Goal: Information Seeking & Learning: Learn about a topic

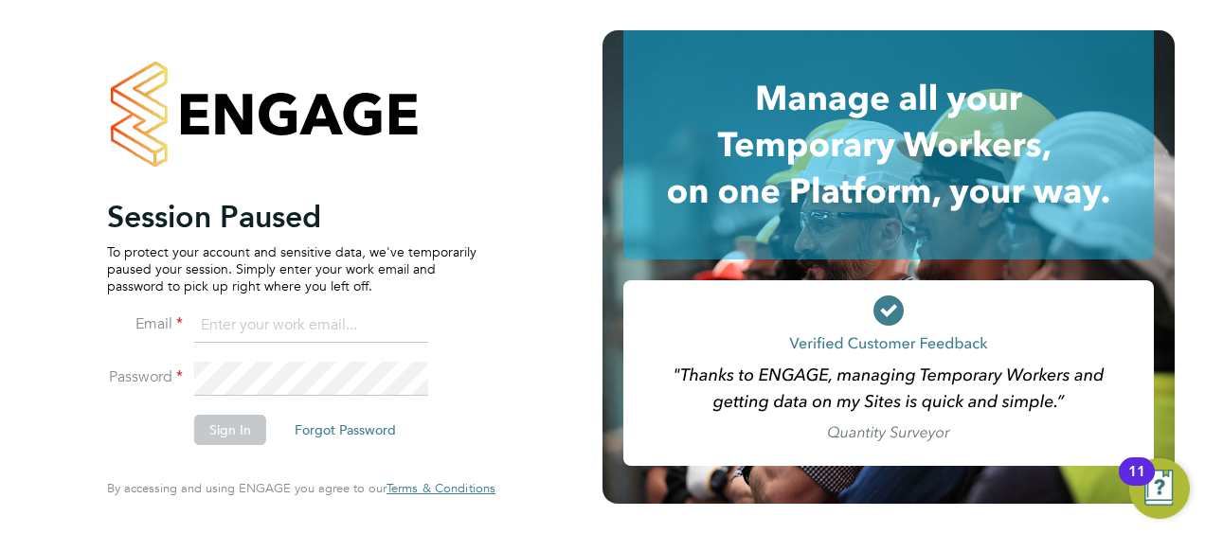
click at [269, 325] on input at bounding box center [311, 326] width 234 height 34
click at [390, 322] on input "mike.temple-edwards@hays.om" at bounding box center [311, 326] width 234 height 34
type input "mike.temple-edwards@hays.com"
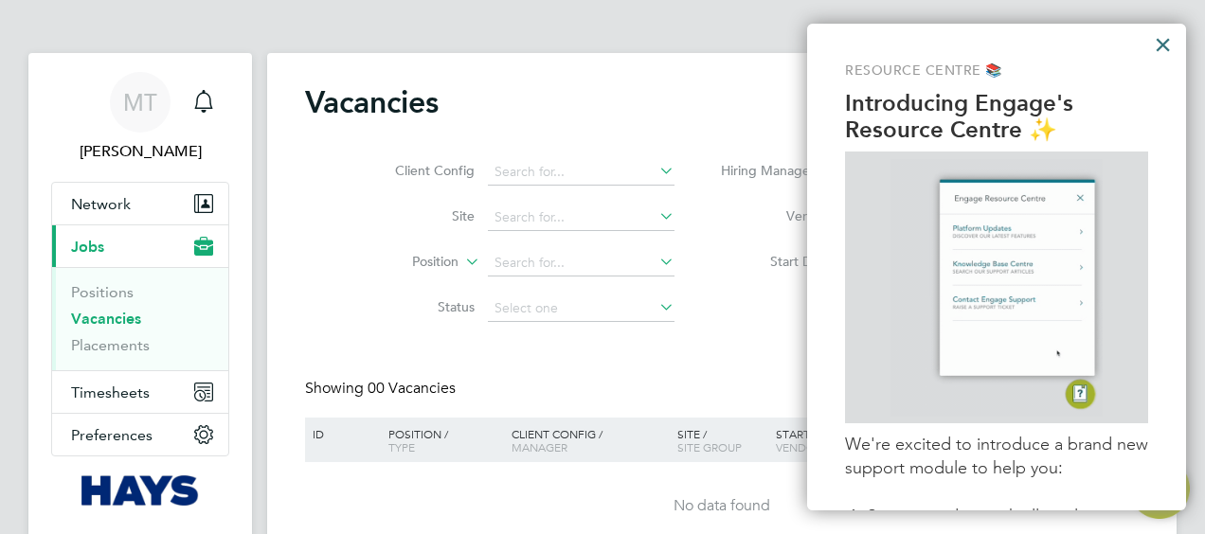
click at [1161, 38] on button "×" at bounding box center [1163, 44] width 18 height 30
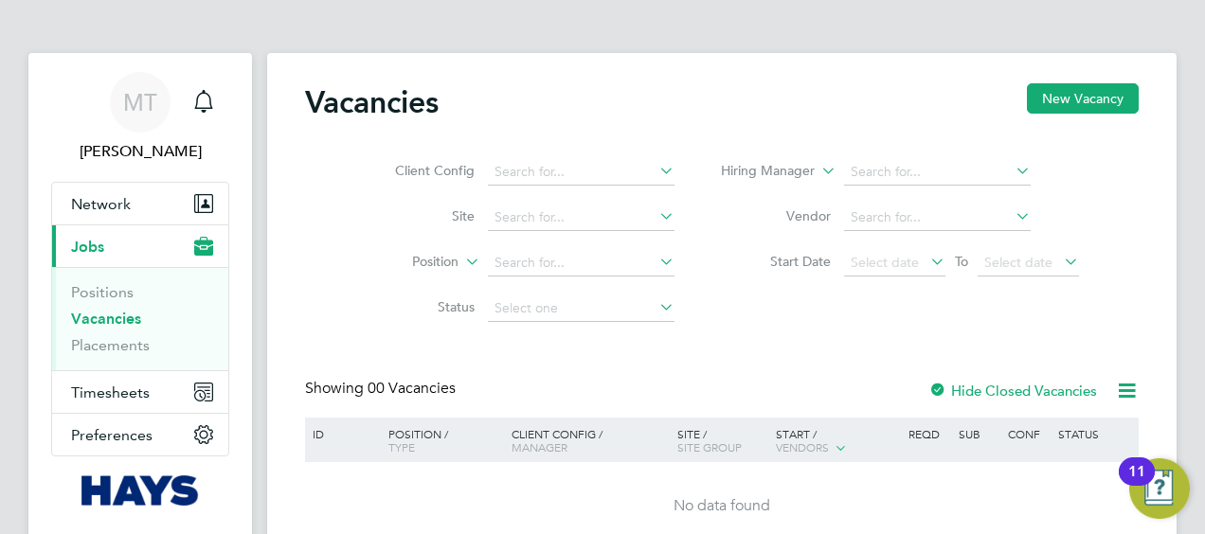
click at [1030, 388] on label "Hide Closed Vacancies" at bounding box center [1012, 391] width 169 height 18
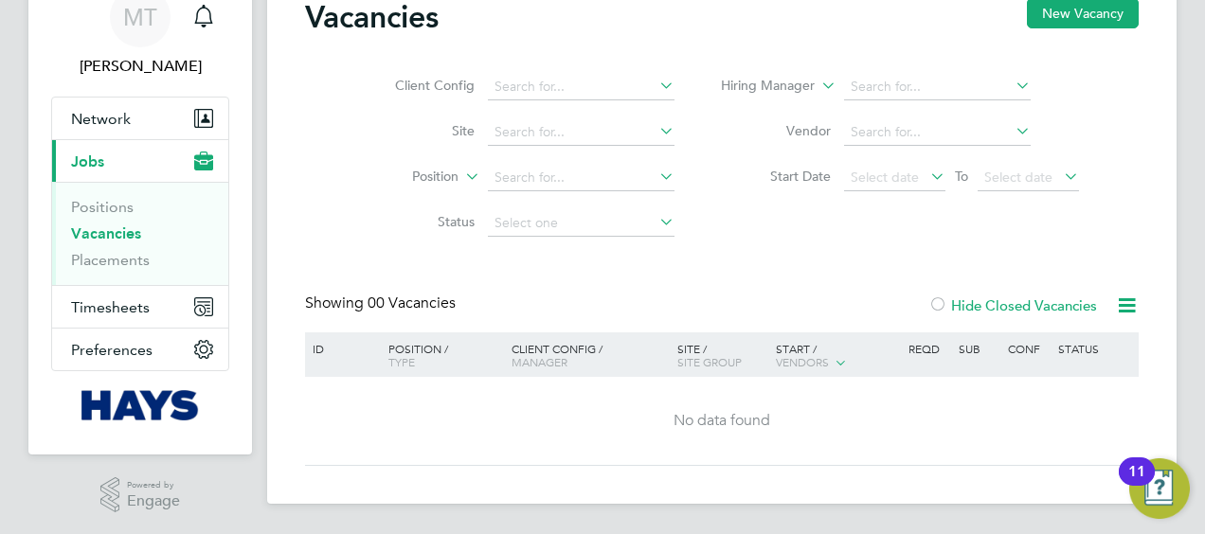
click at [995, 307] on label "Hide Closed Vacancies" at bounding box center [1012, 305] width 169 height 18
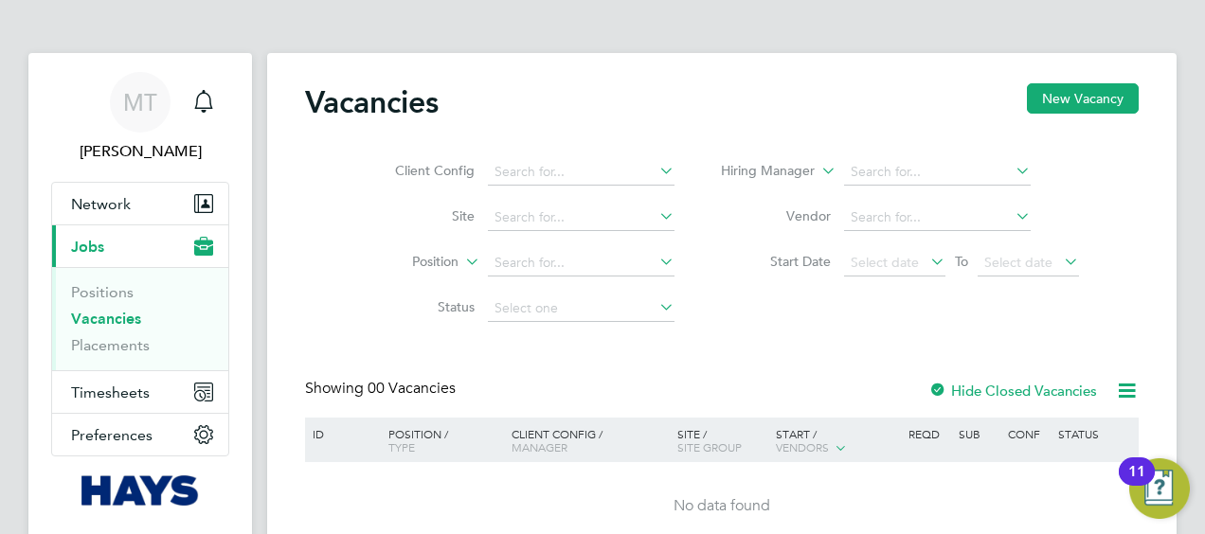
click at [1120, 388] on icon at bounding box center [1127, 391] width 24 height 24
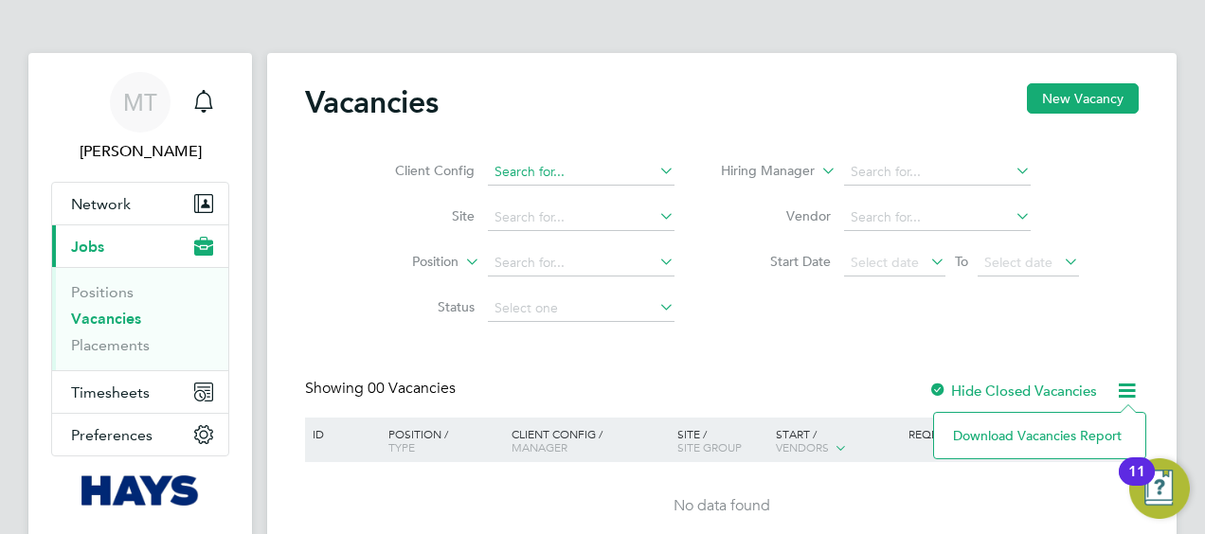
click at [601, 168] on input at bounding box center [581, 172] width 187 height 27
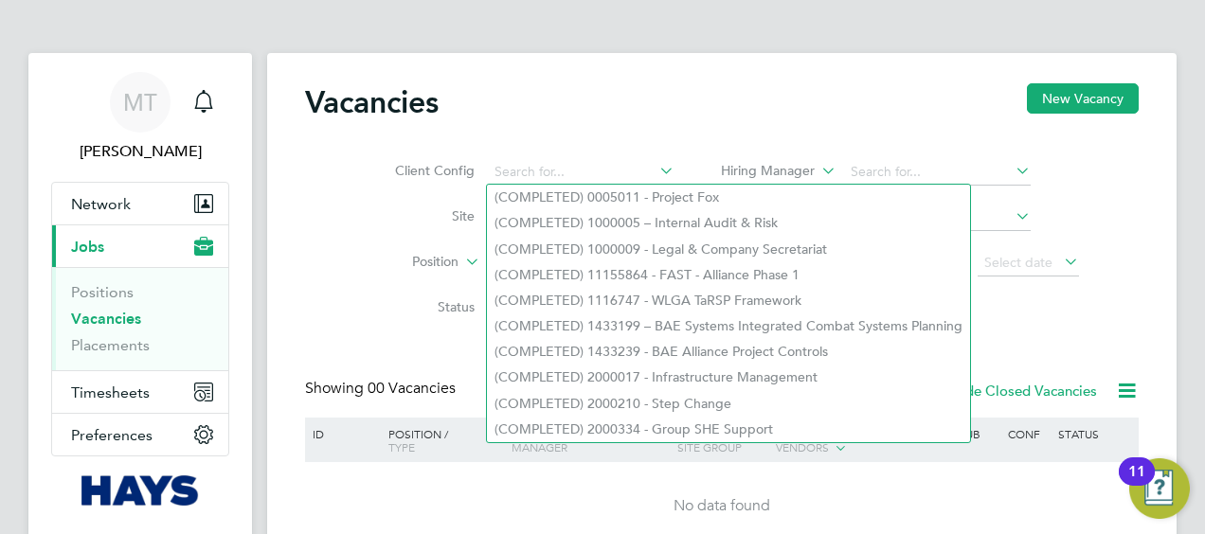
click at [642, 129] on div "Vacancies New Vacancy" at bounding box center [722, 111] width 834 height 57
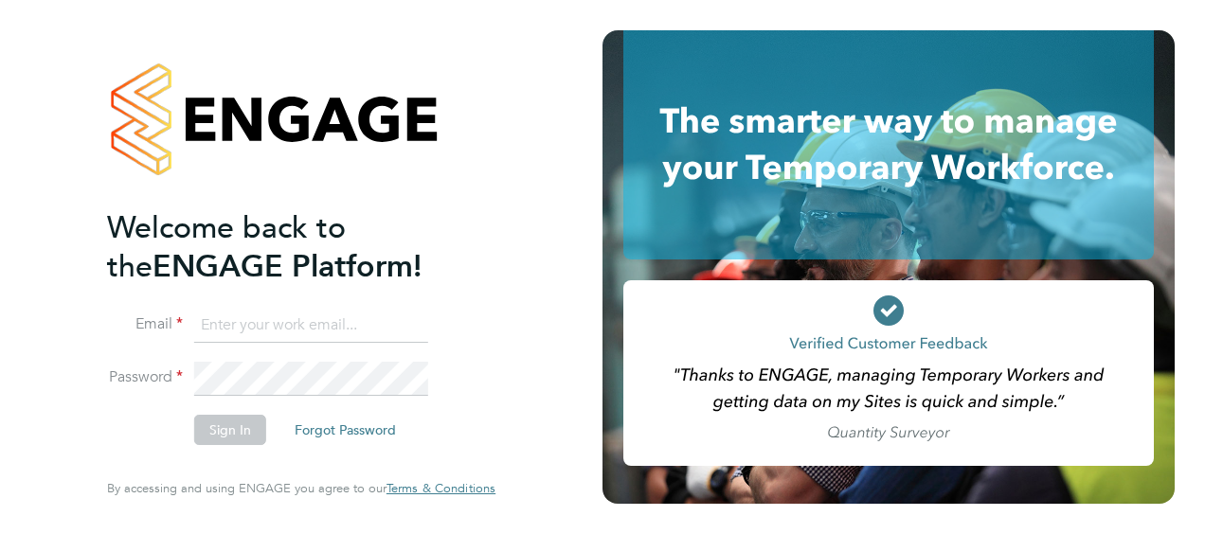
click at [266, 326] on input at bounding box center [311, 326] width 234 height 34
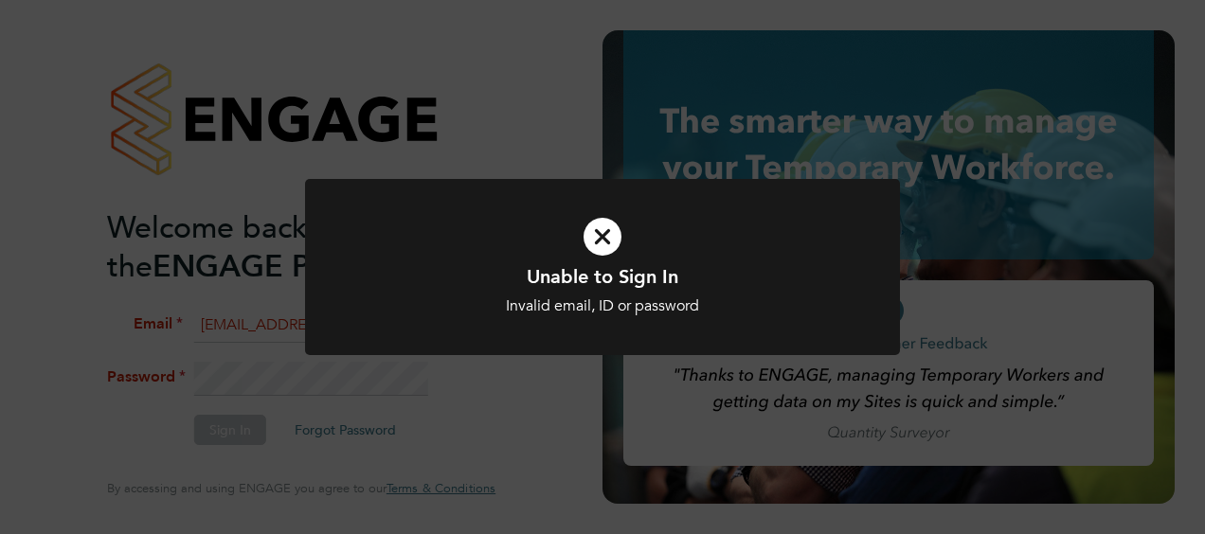
click at [625, 262] on icon at bounding box center [602, 237] width 493 height 74
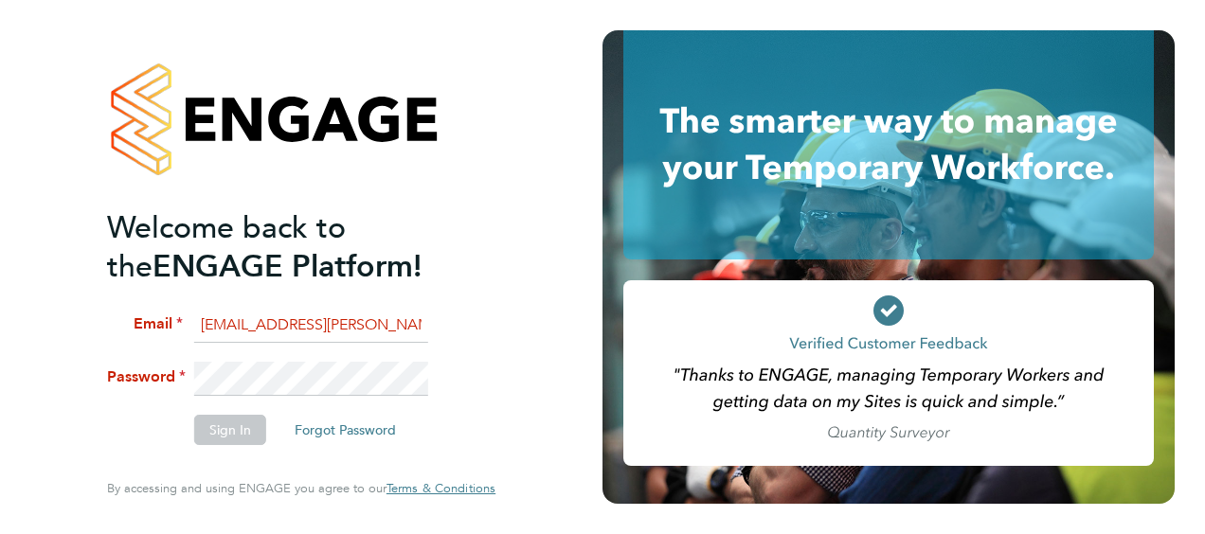
click at [256, 325] on input "RichardSpear@hays.com" at bounding box center [311, 326] width 234 height 34
click at [248, 326] on input "RichardSpear@hays.com" at bounding box center [311, 326] width 234 height 34
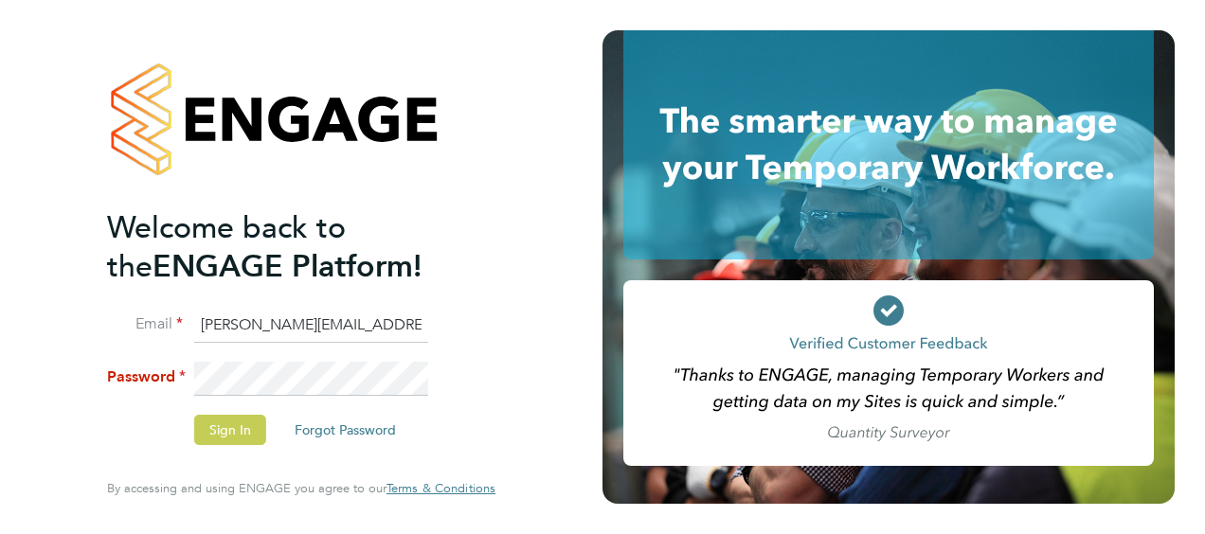
type input "[PERSON_NAME][EMAIL_ADDRESS][PERSON_NAME][PERSON_NAME][DOMAIN_NAME]"
click at [240, 430] on button "Sign In" at bounding box center [230, 430] width 72 height 30
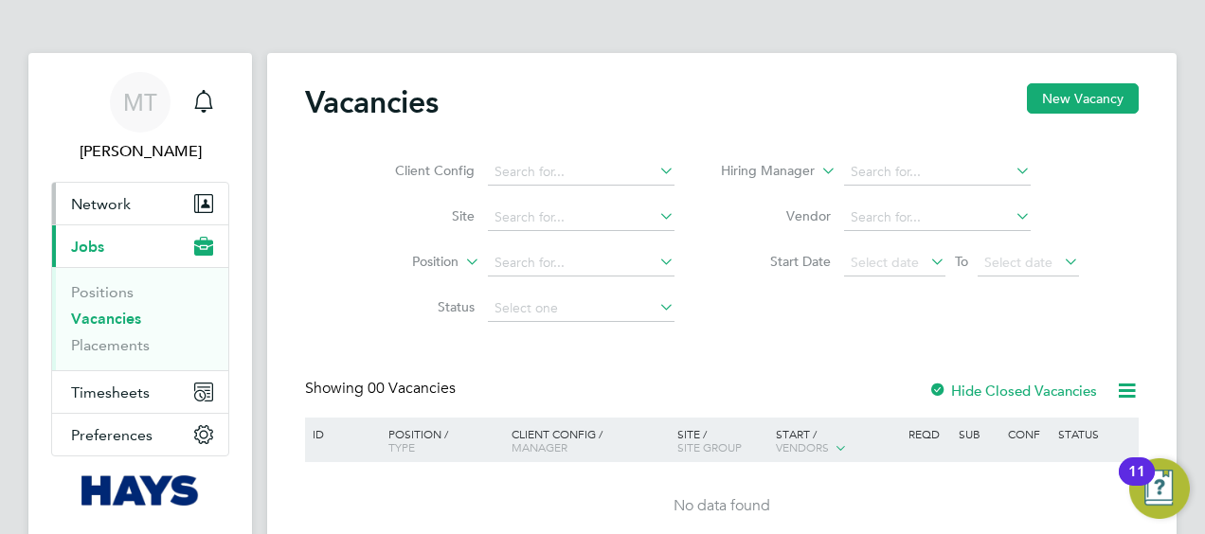
click at [130, 210] on button "Network" at bounding box center [140, 204] width 176 height 42
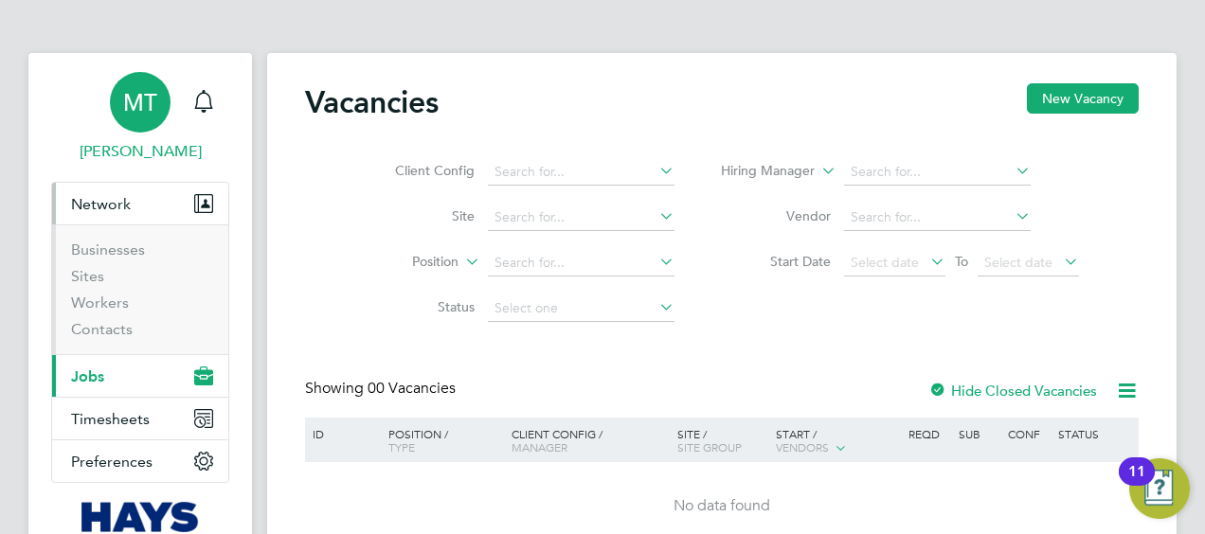
click at [143, 145] on span "Mike Temple-Edwards" at bounding box center [140, 151] width 178 height 23
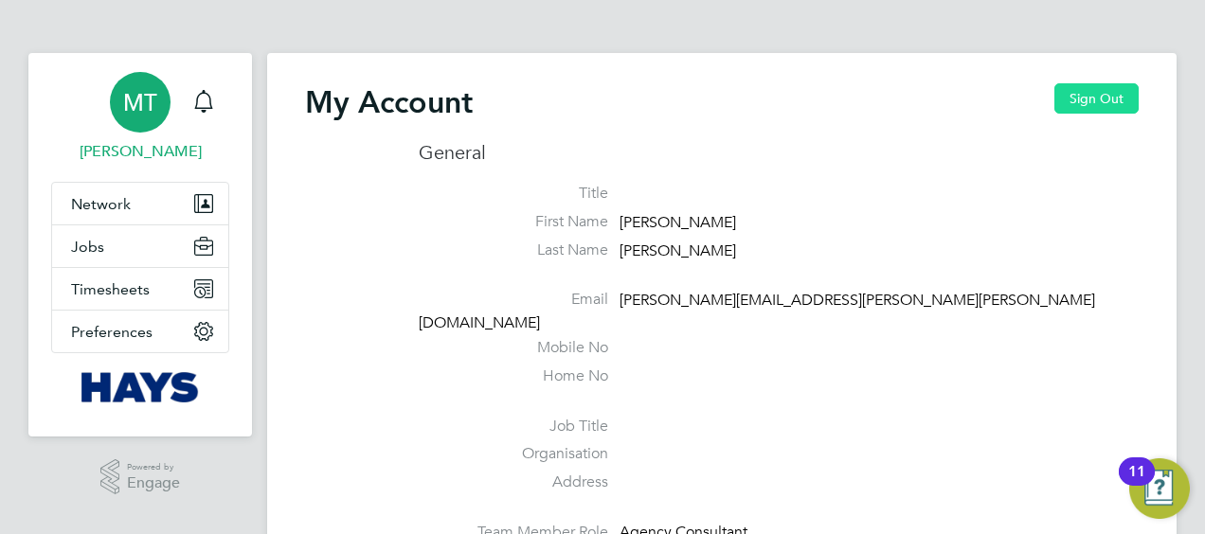
click at [1089, 91] on button "Sign Out" at bounding box center [1096, 98] width 84 height 30
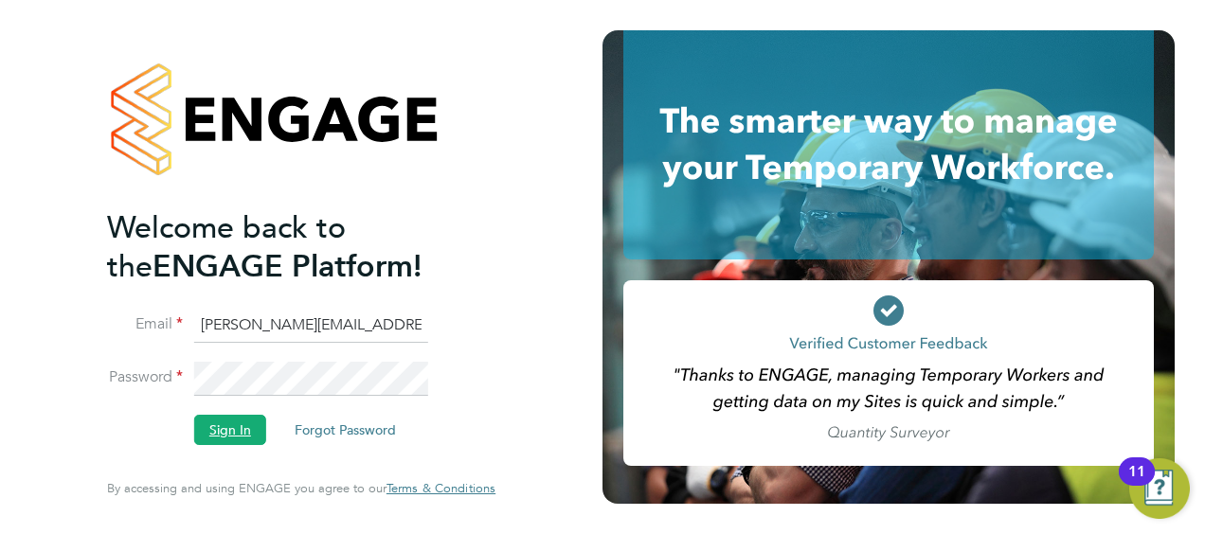
click at [227, 427] on button "Sign In" at bounding box center [230, 430] width 72 height 30
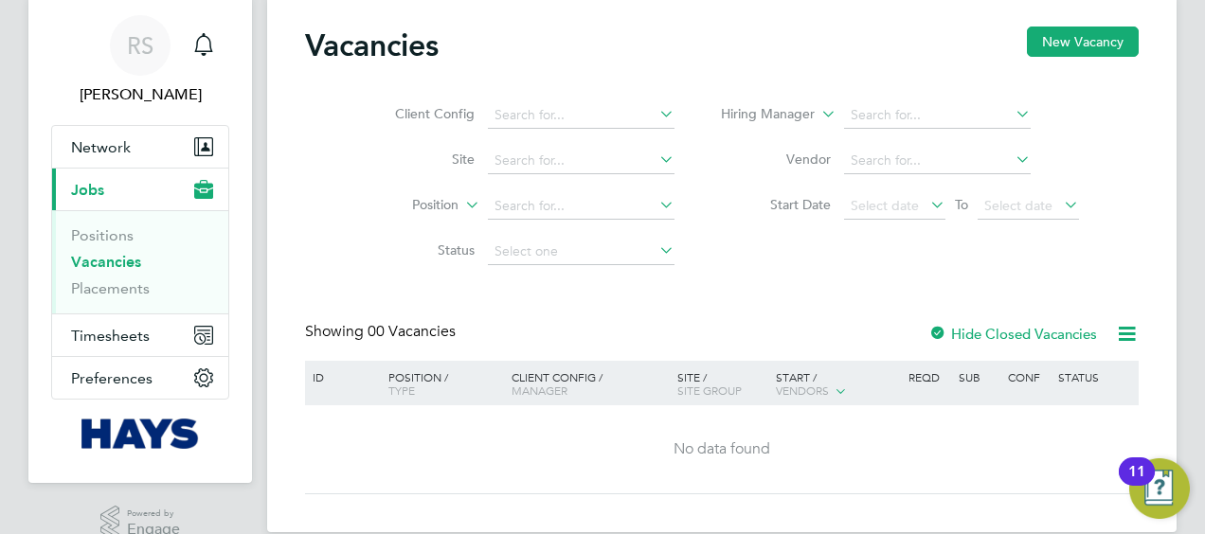
scroll to position [85, 0]
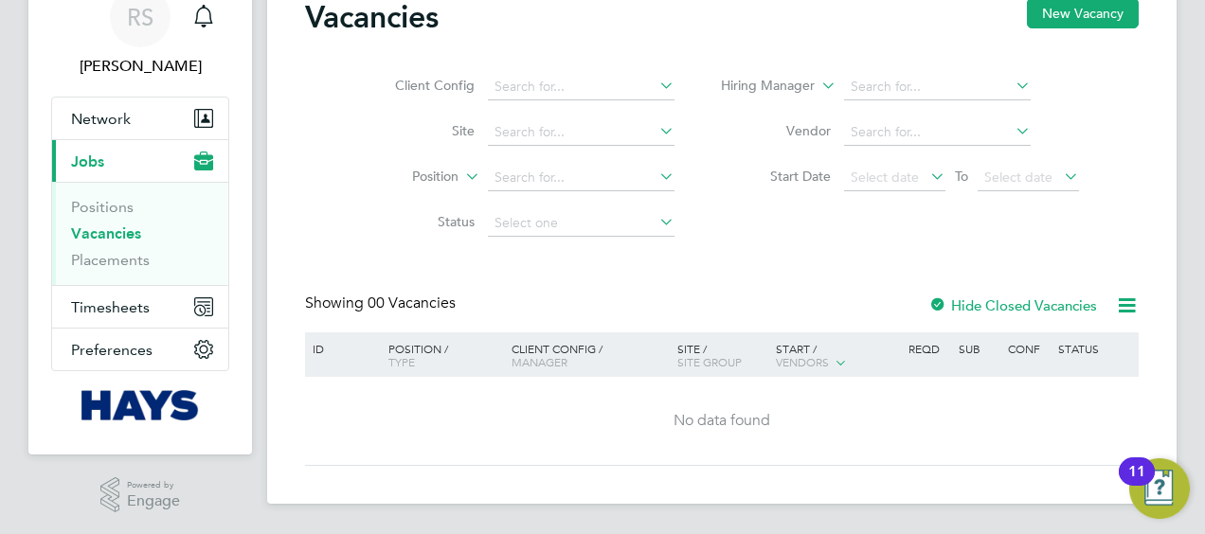
click at [100, 243] on li "Vacancies" at bounding box center [142, 238] width 142 height 27
click at [102, 234] on link "Vacancies" at bounding box center [106, 234] width 70 height 18
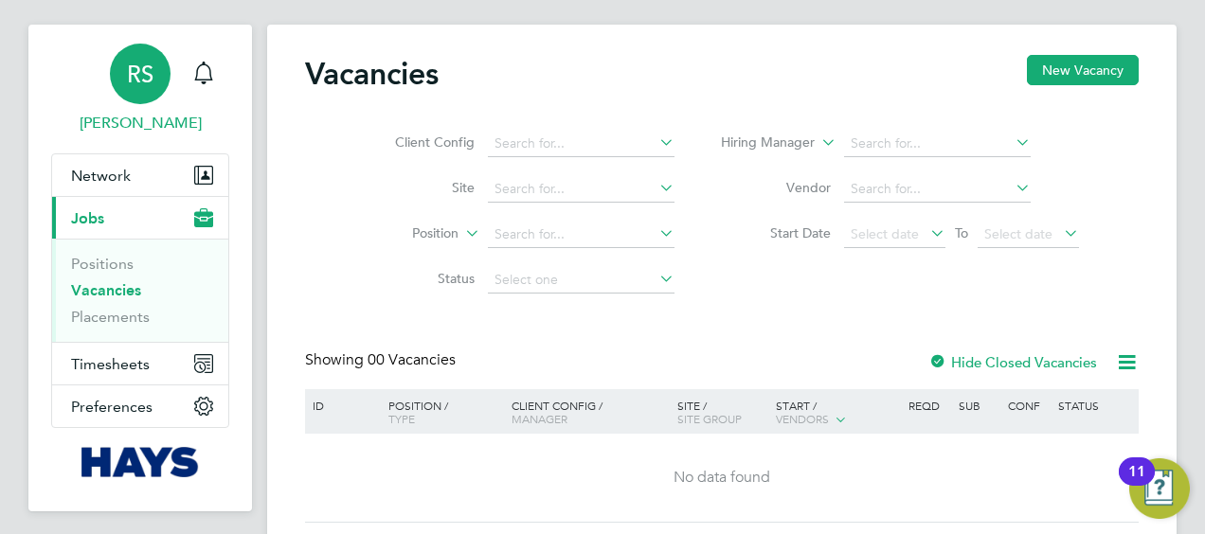
scroll to position [0, 0]
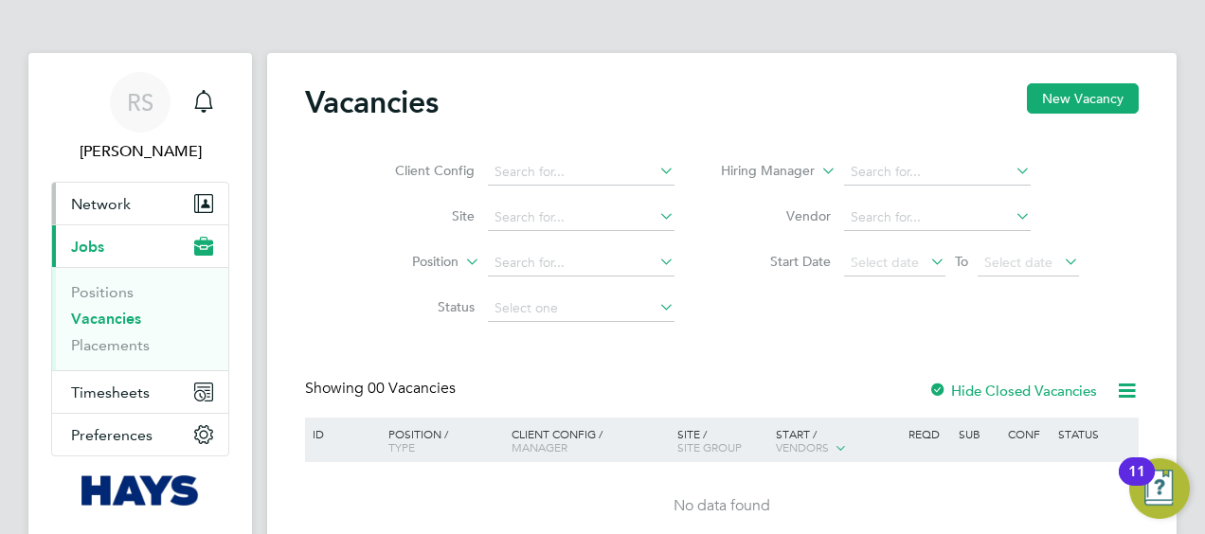
click at [86, 211] on span "Network" at bounding box center [101, 204] width 60 height 18
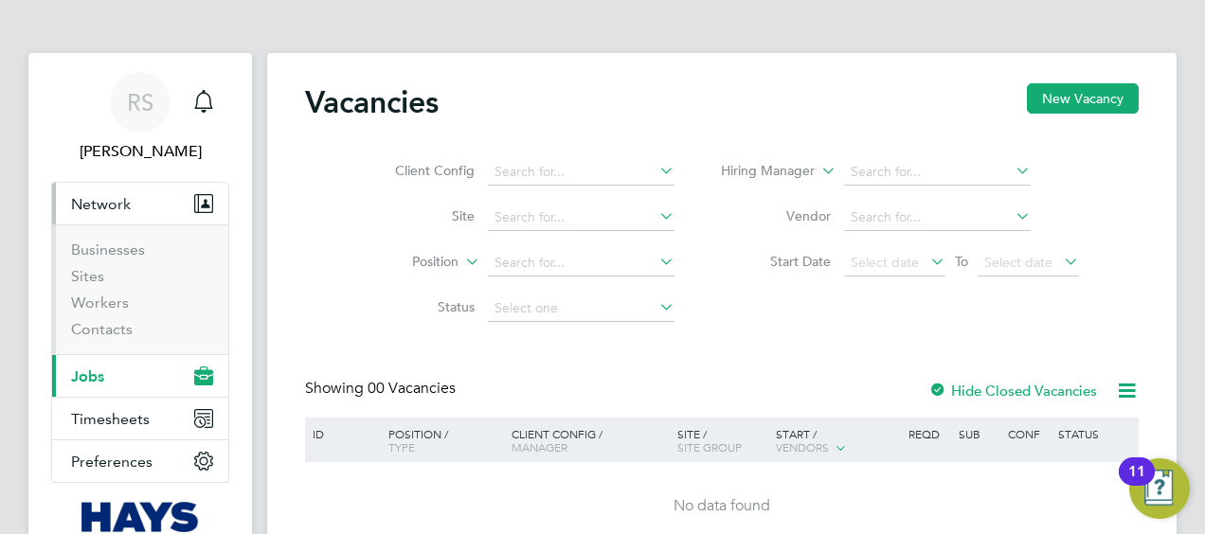
click at [88, 386] on button "Current page: Jobs" at bounding box center [140, 376] width 176 height 42
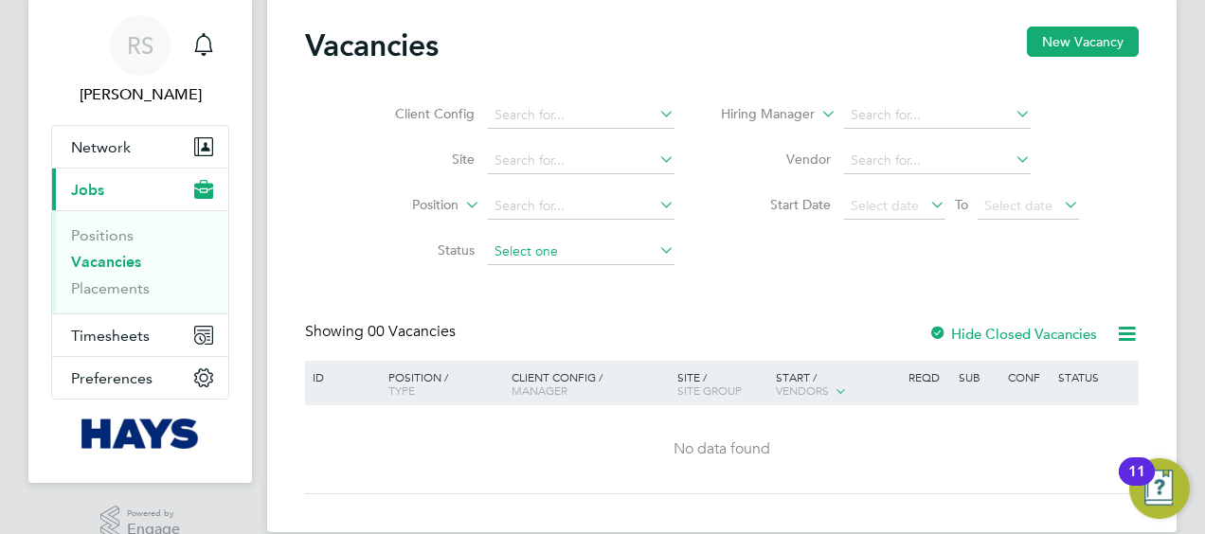
scroll to position [85, 0]
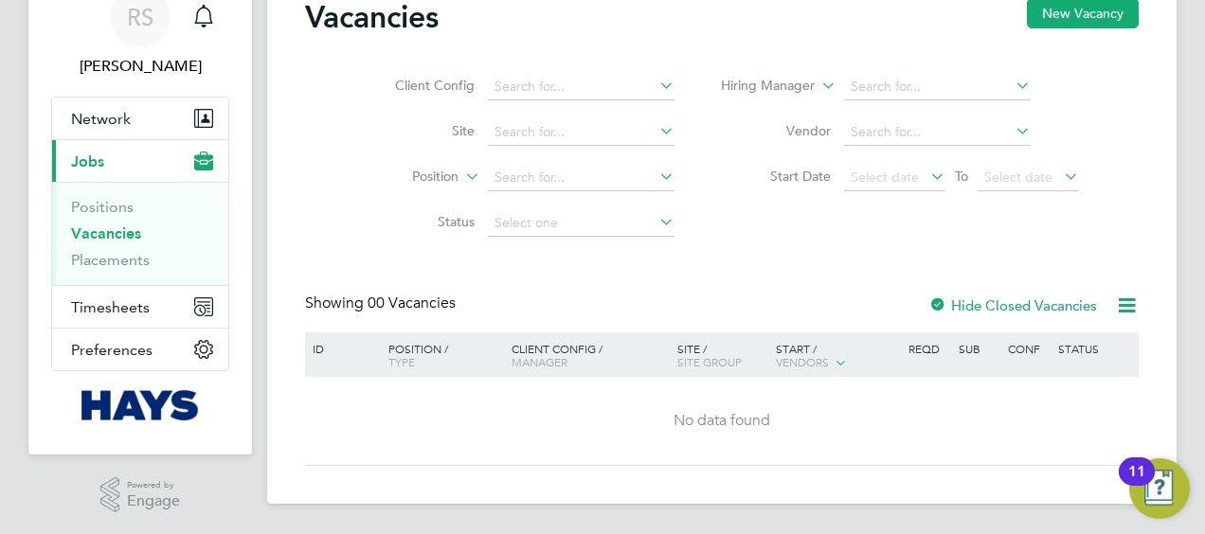
click at [938, 301] on div at bounding box center [937, 306] width 19 height 19
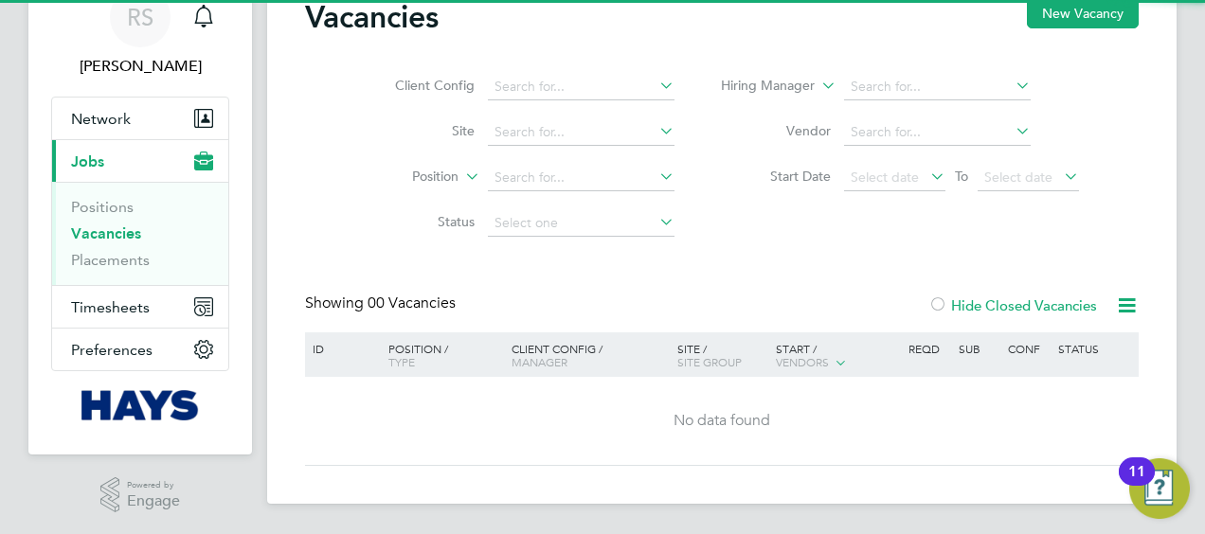
click at [938, 301] on div at bounding box center [937, 306] width 19 height 19
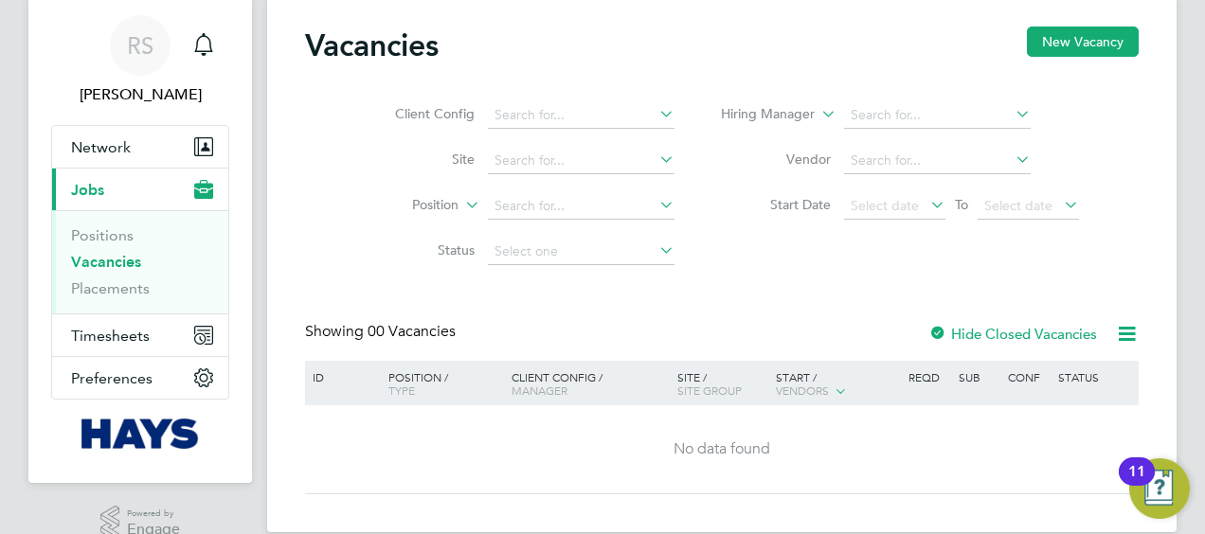
scroll to position [85, 0]
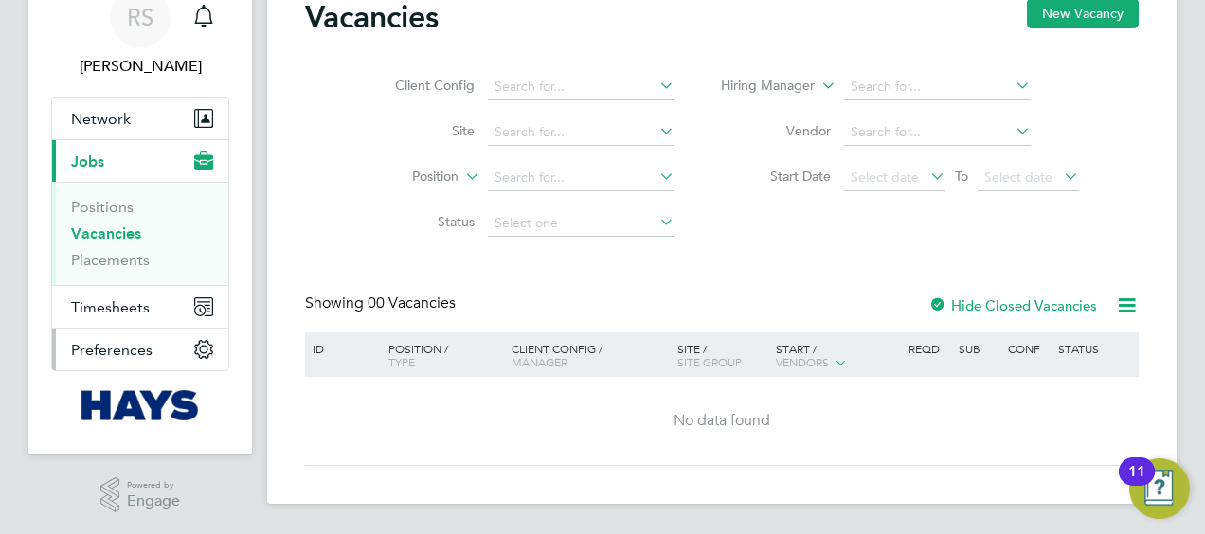
click at [103, 341] on span "Preferences" at bounding box center [111, 350] width 81 height 18
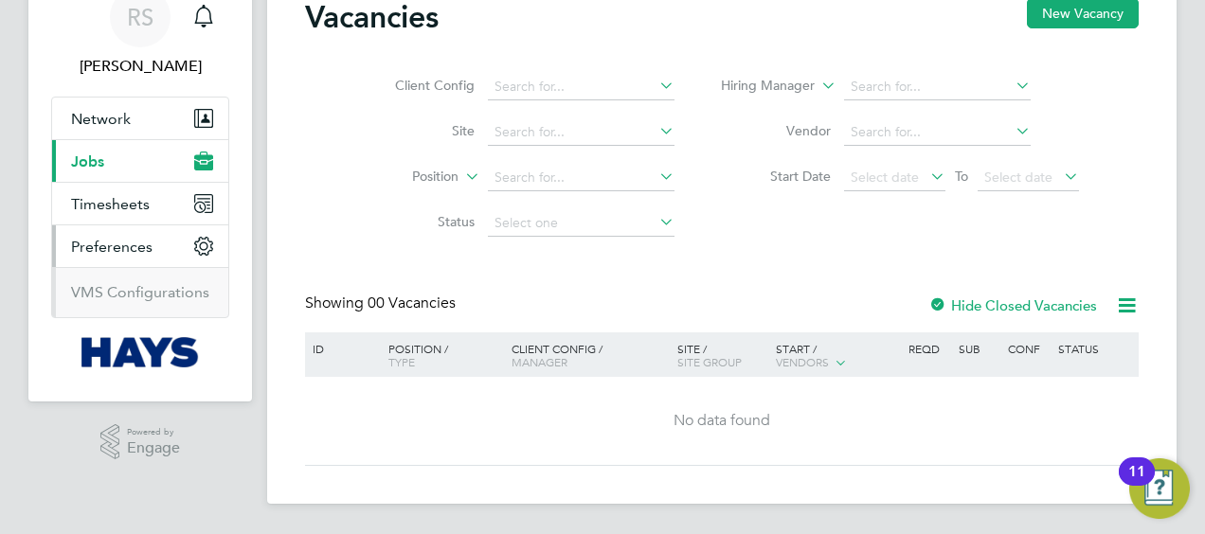
scroll to position [84, 0]
click at [131, 196] on span "Timesheets" at bounding box center [110, 205] width 79 height 18
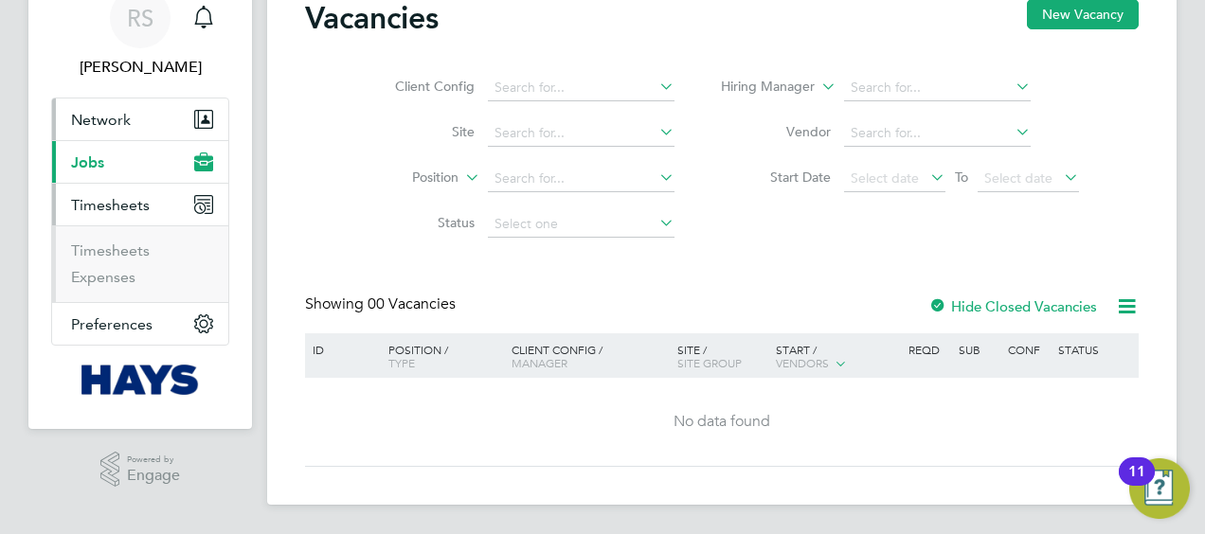
click at [110, 116] on span "Network" at bounding box center [101, 120] width 60 height 18
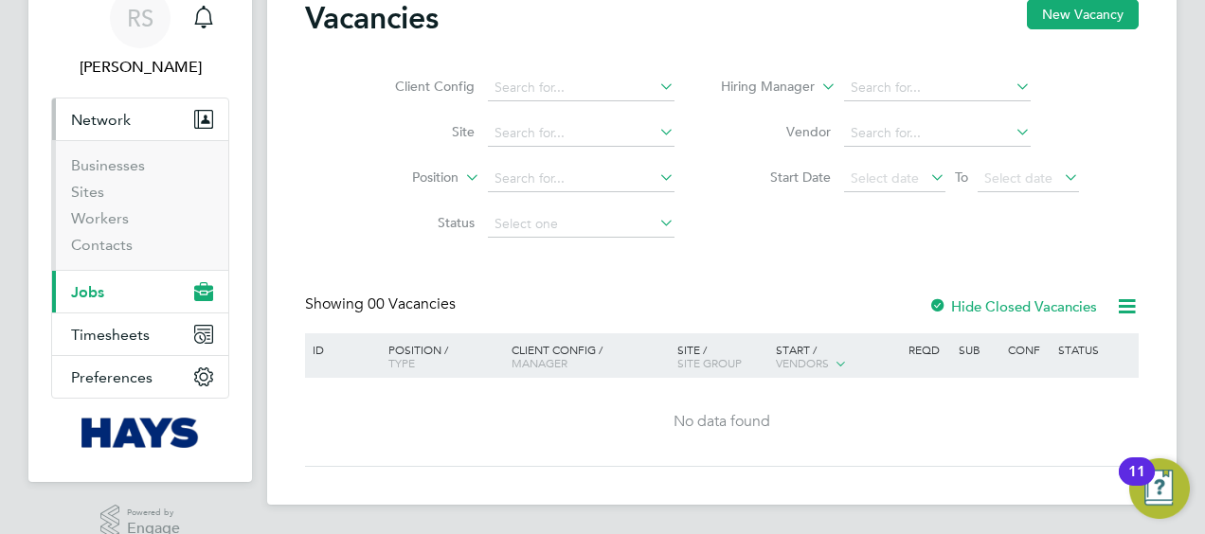
click at [99, 297] on span "Jobs" at bounding box center [87, 292] width 33 height 18
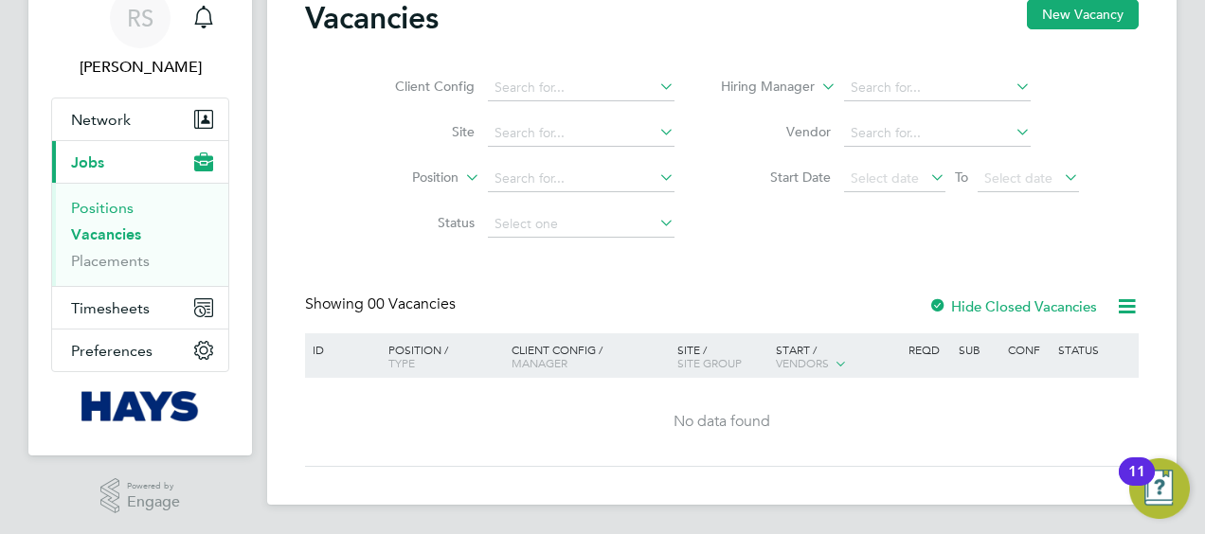
click at [125, 212] on link "Positions" at bounding box center [102, 208] width 63 height 18
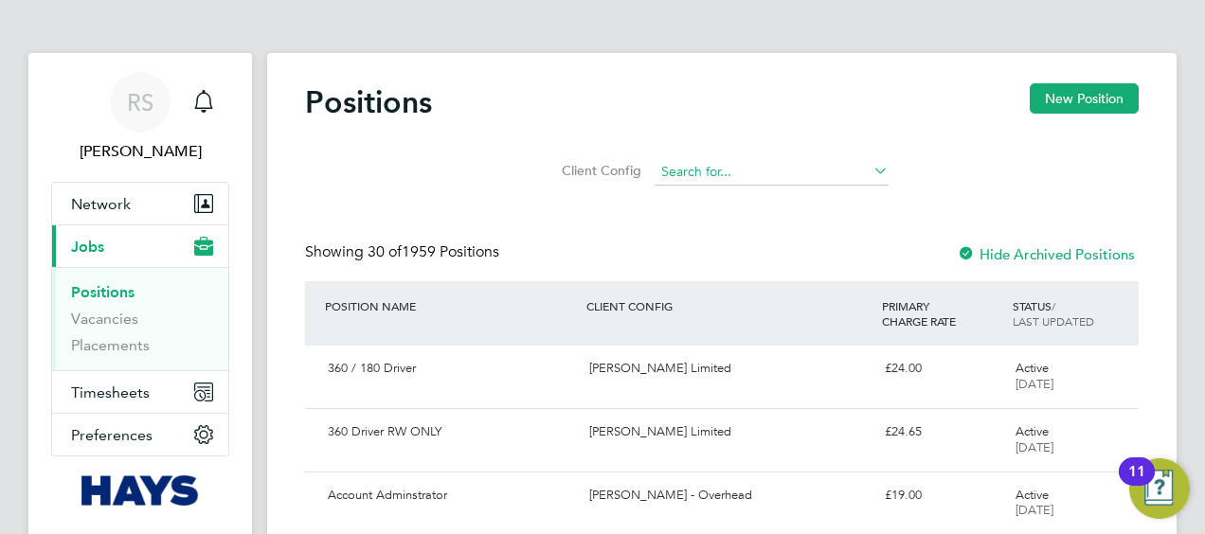
click at [736, 177] on input at bounding box center [772, 172] width 234 height 27
type input "(COMPLETED) 0005011 - Project Fox"
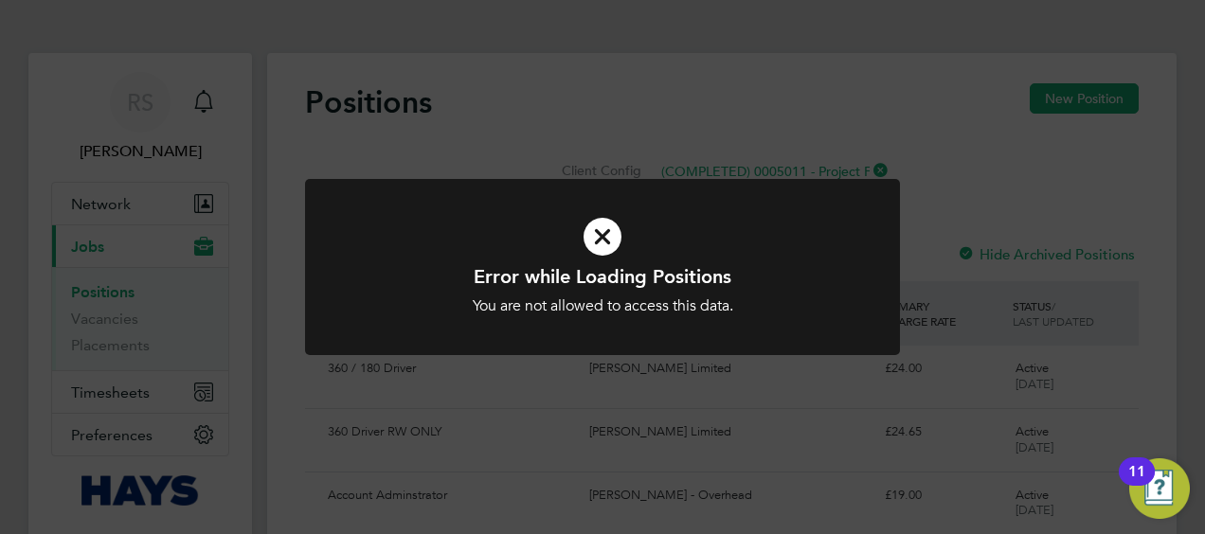
click at [922, 178] on div "Error while Loading Positions You are not allowed to access this data. Cancel O…" at bounding box center [602, 267] width 1205 height 534
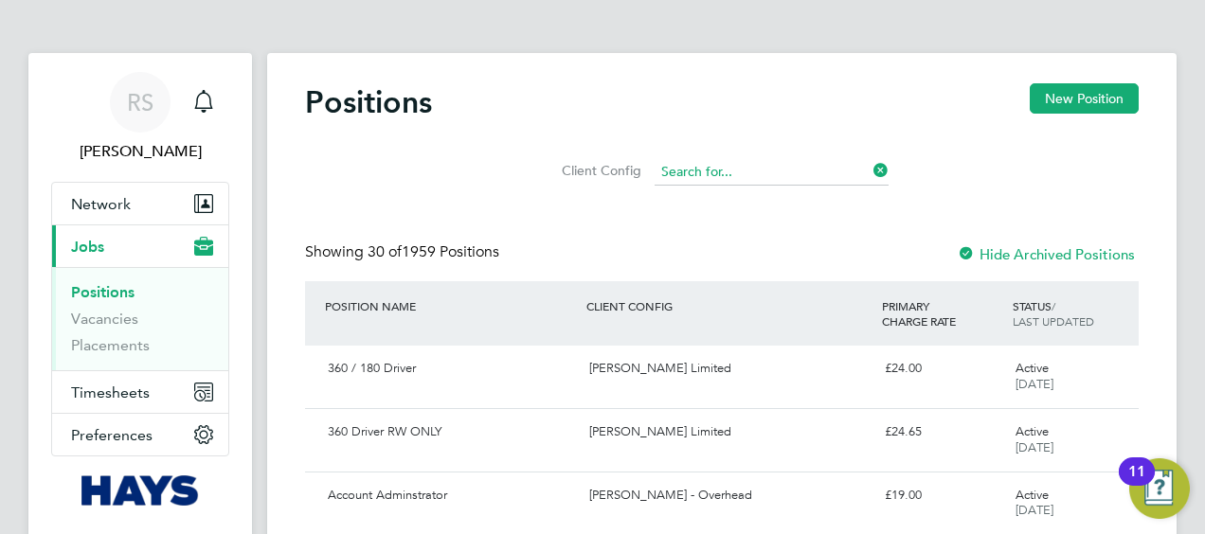
click at [832, 167] on input at bounding box center [772, 172] width 234 height 27
type input "fin"
click at [95, 322] on link "Vacancies" at bounding box center [104, 319] width 67 height 18
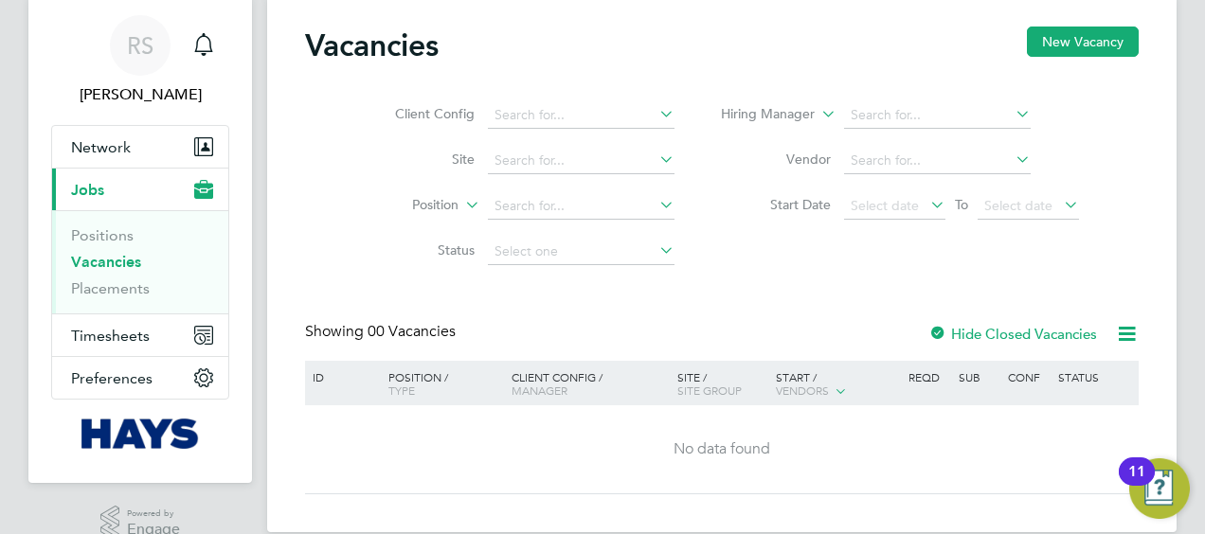
scroll to position [85, 0]
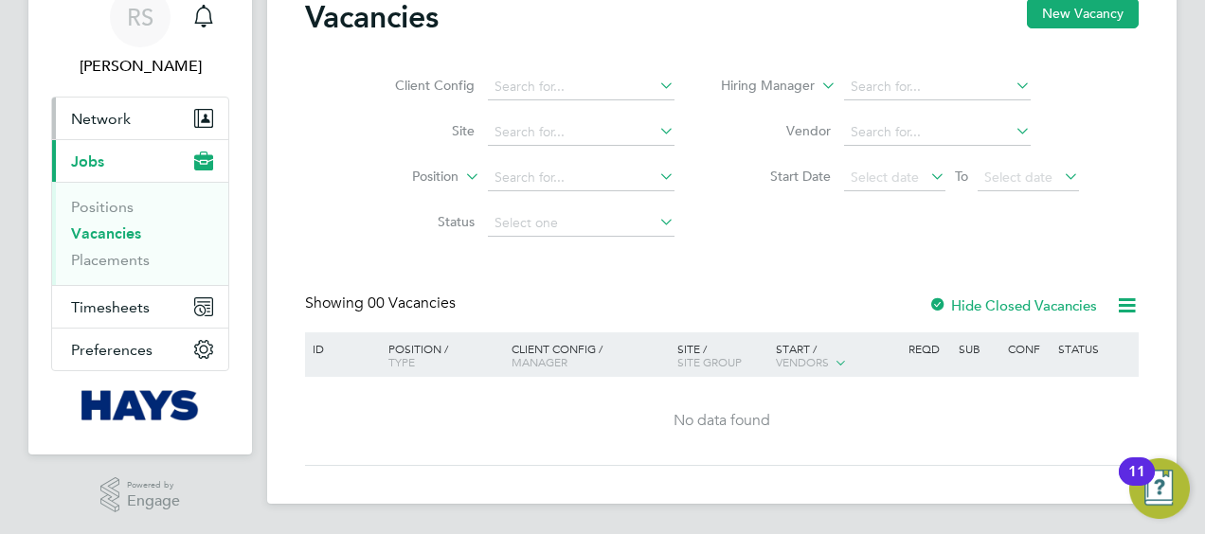
click at [106, 131] on button "Network" at bounding box center [140, 119] width 176 height 42
click at [87, 116] on span "Network" at bounding box center [101, 119] width 60 height 18
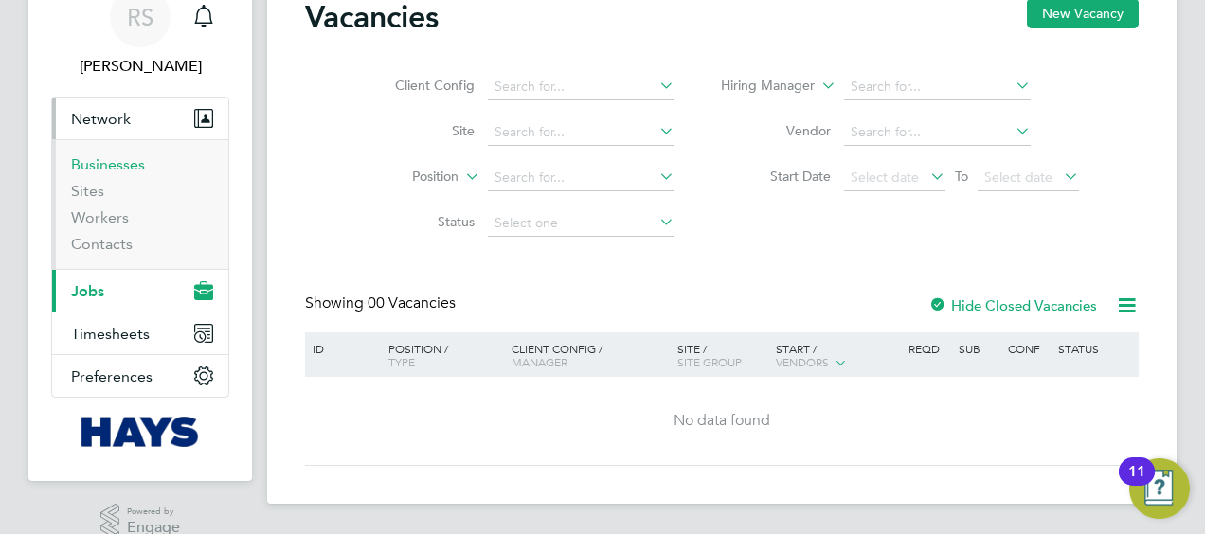
click at [103, 160] on link "Businesses" at bounding box center [108, 164] width 74 height 18
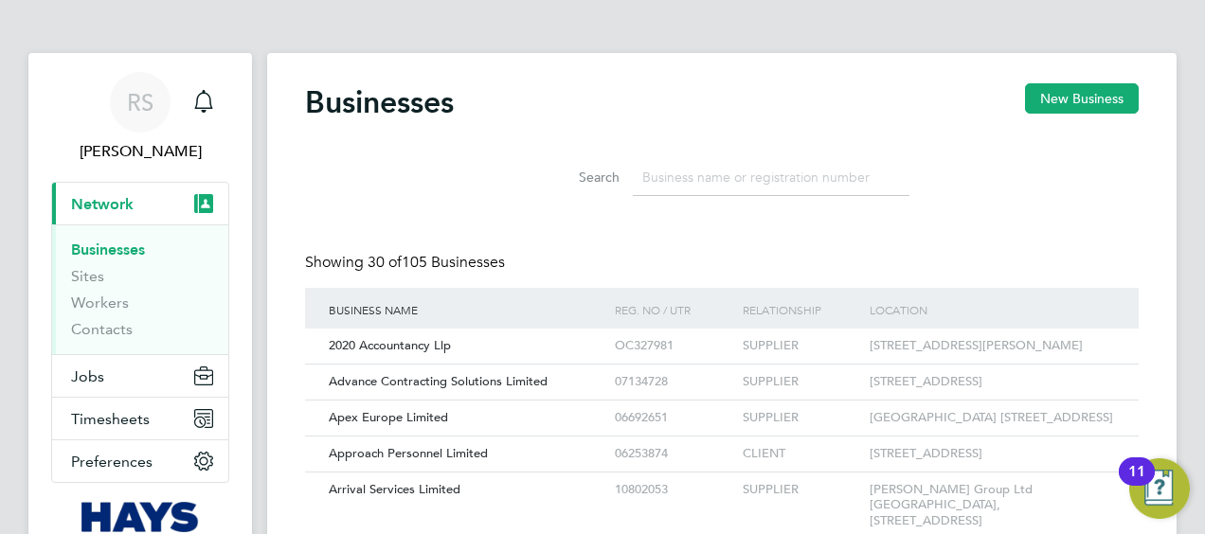
click at [786, 178] on input at bounding box center [771, 177] width 277 height 37
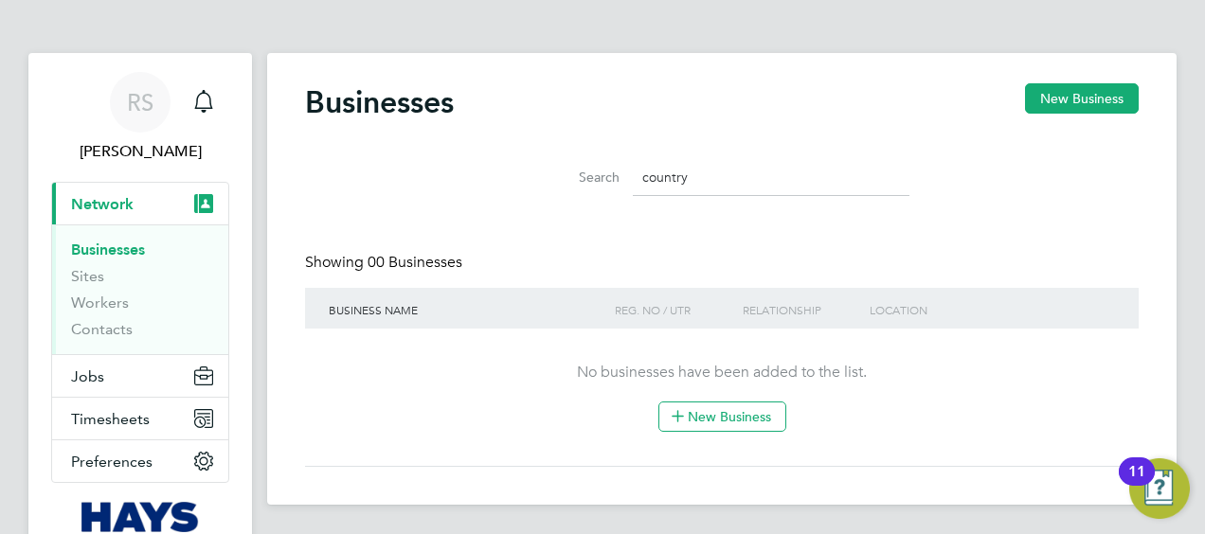
type input "country"
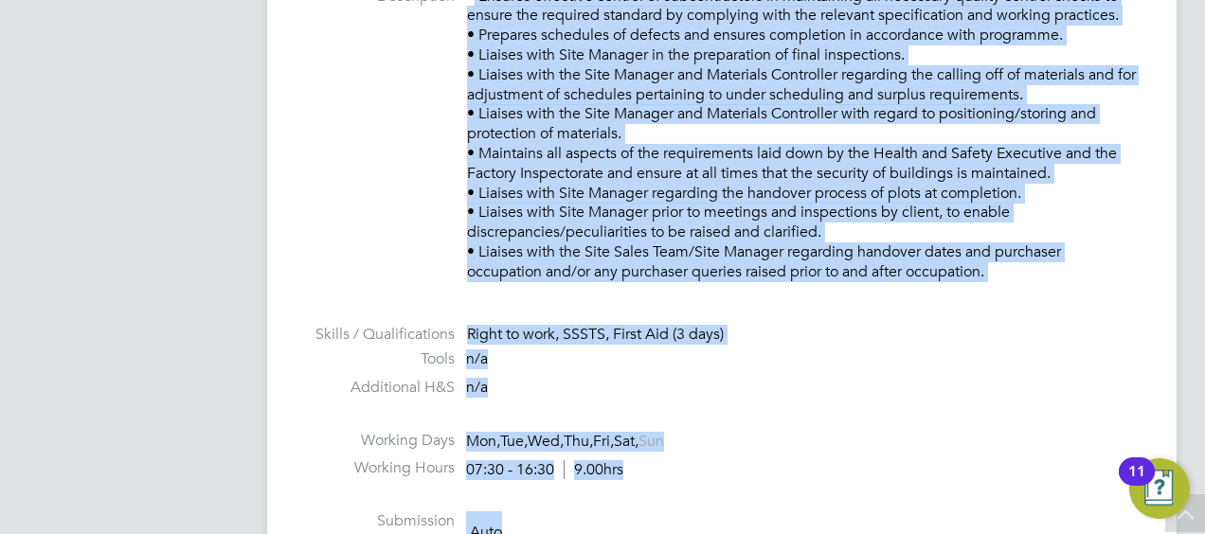
scroll to position [867, 0]
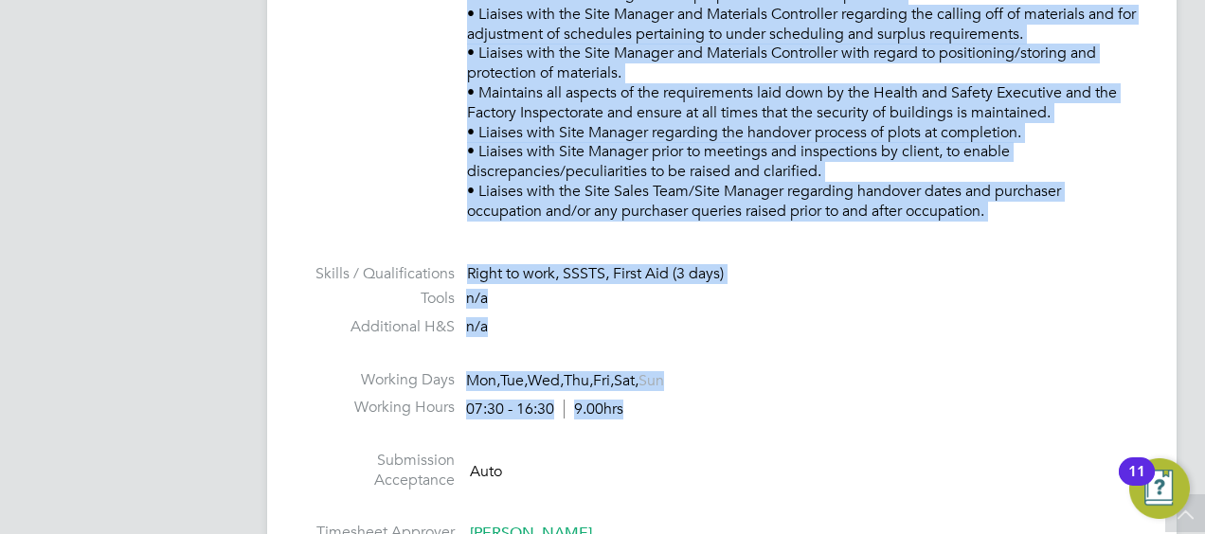
drag, startPoint x: 476, startPoint y: 133, endPoint x: 762, endPoint y: 446, distance: 424.4
click at [762, 446] on ul "PO No PO Number Valid From Valid To Expiry HQUE2 [DATE] [DATE] 29 Days Reason E…" at bounding box center [722, 162] width 834 height 780
copy ul "Loremip dolorsita consect ad elitseddoeiusm te incididuntu lab etdolorem aliqua…"
